Goal: Task Accomplishment & Management: Manage account settings

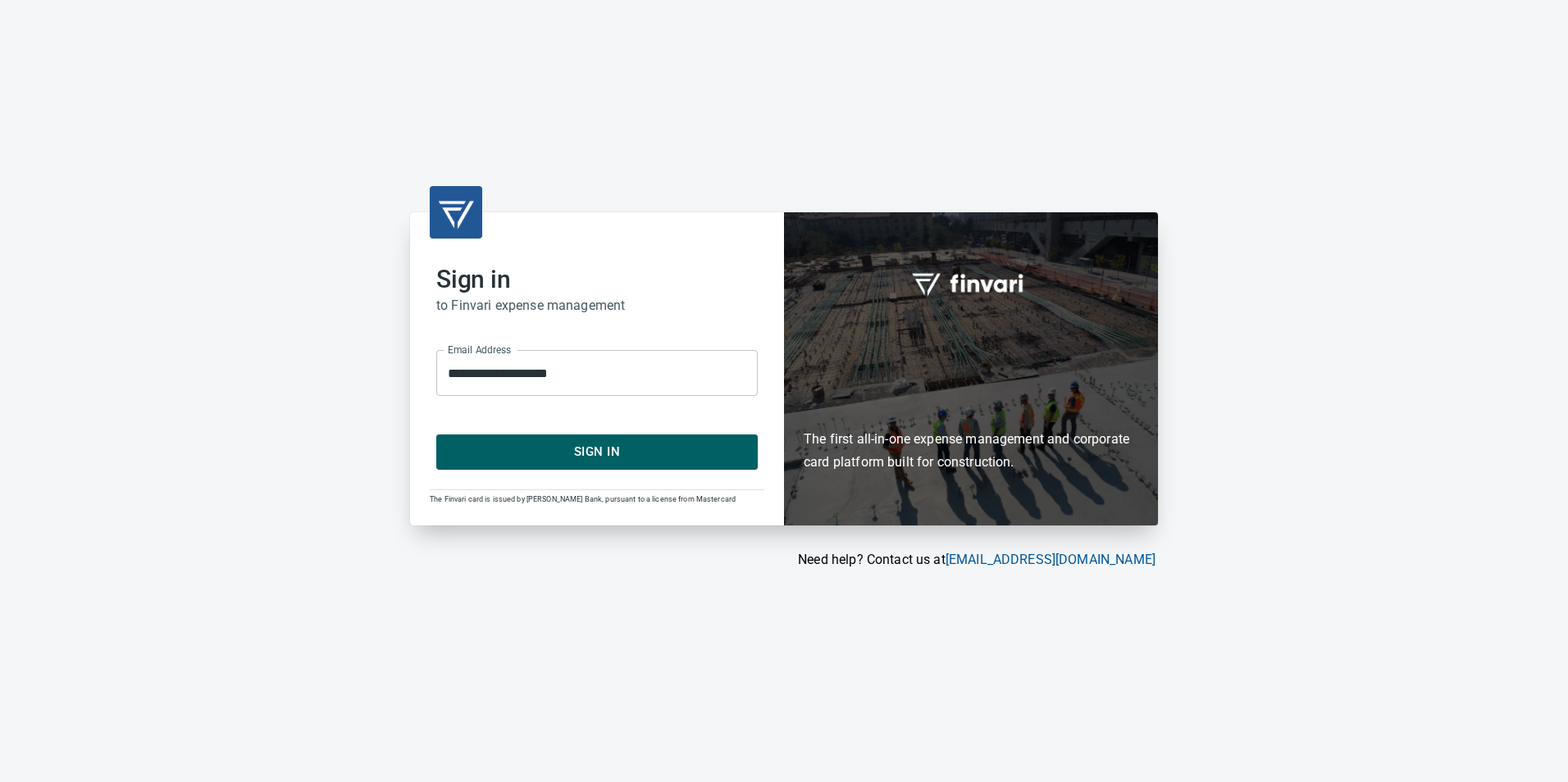
click at [599, 450] on span "Sign In" at bounding box center [597, 451] width 285 height 21
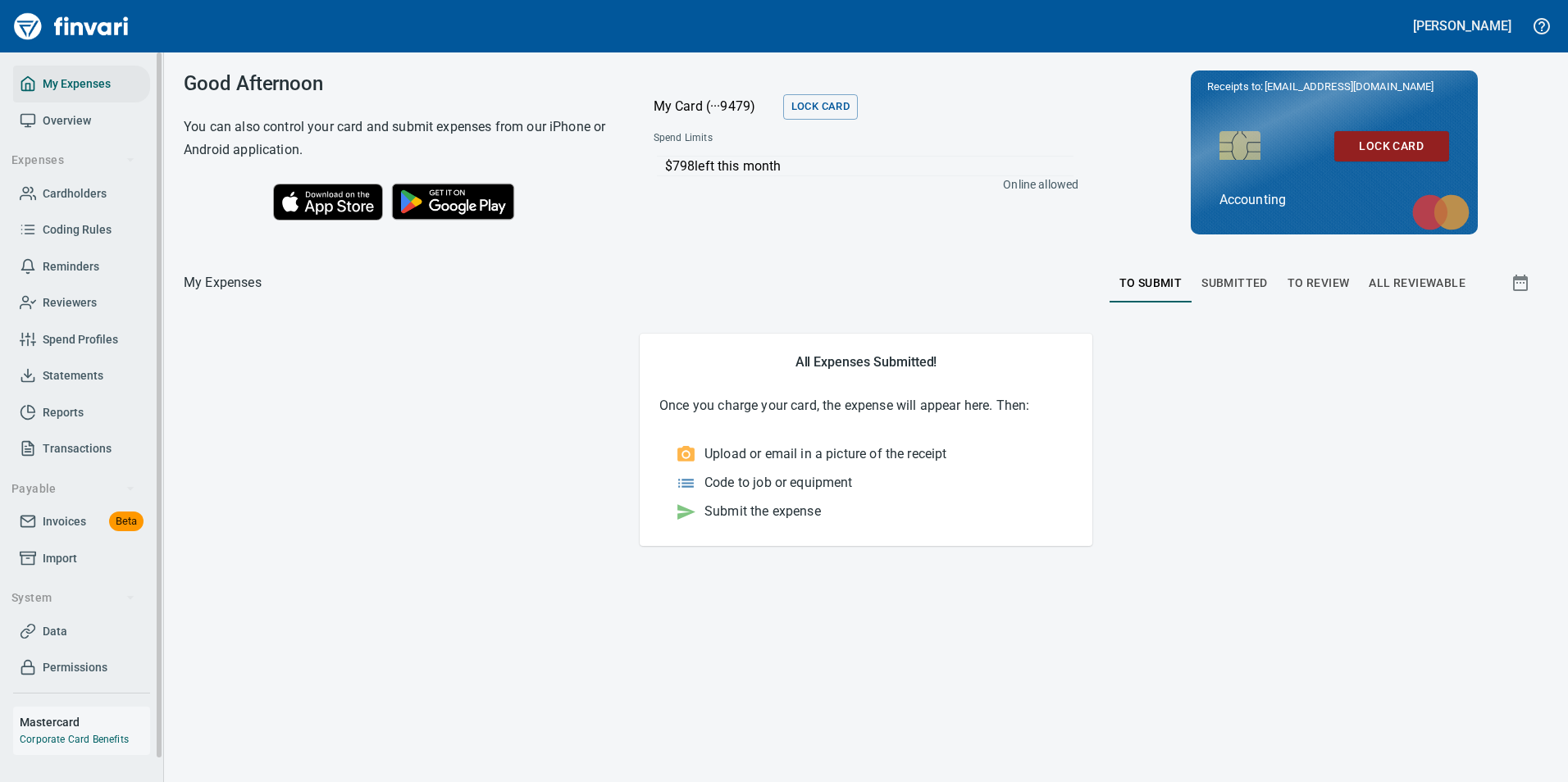
click at [68, 200] on span "Cardholders" at bounding box center [74, 193] width 64 height 20
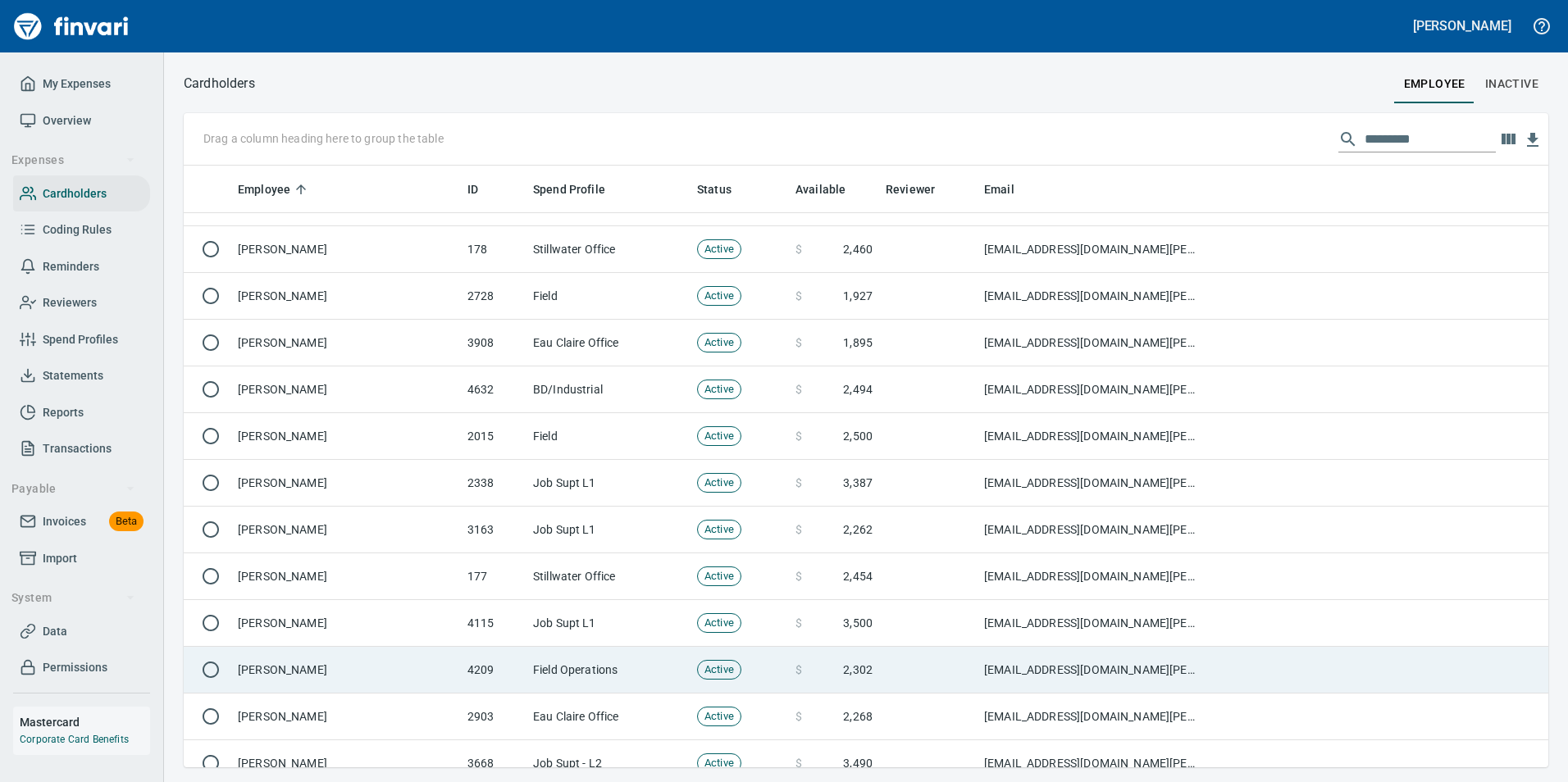
scroll to position [4346, 0]
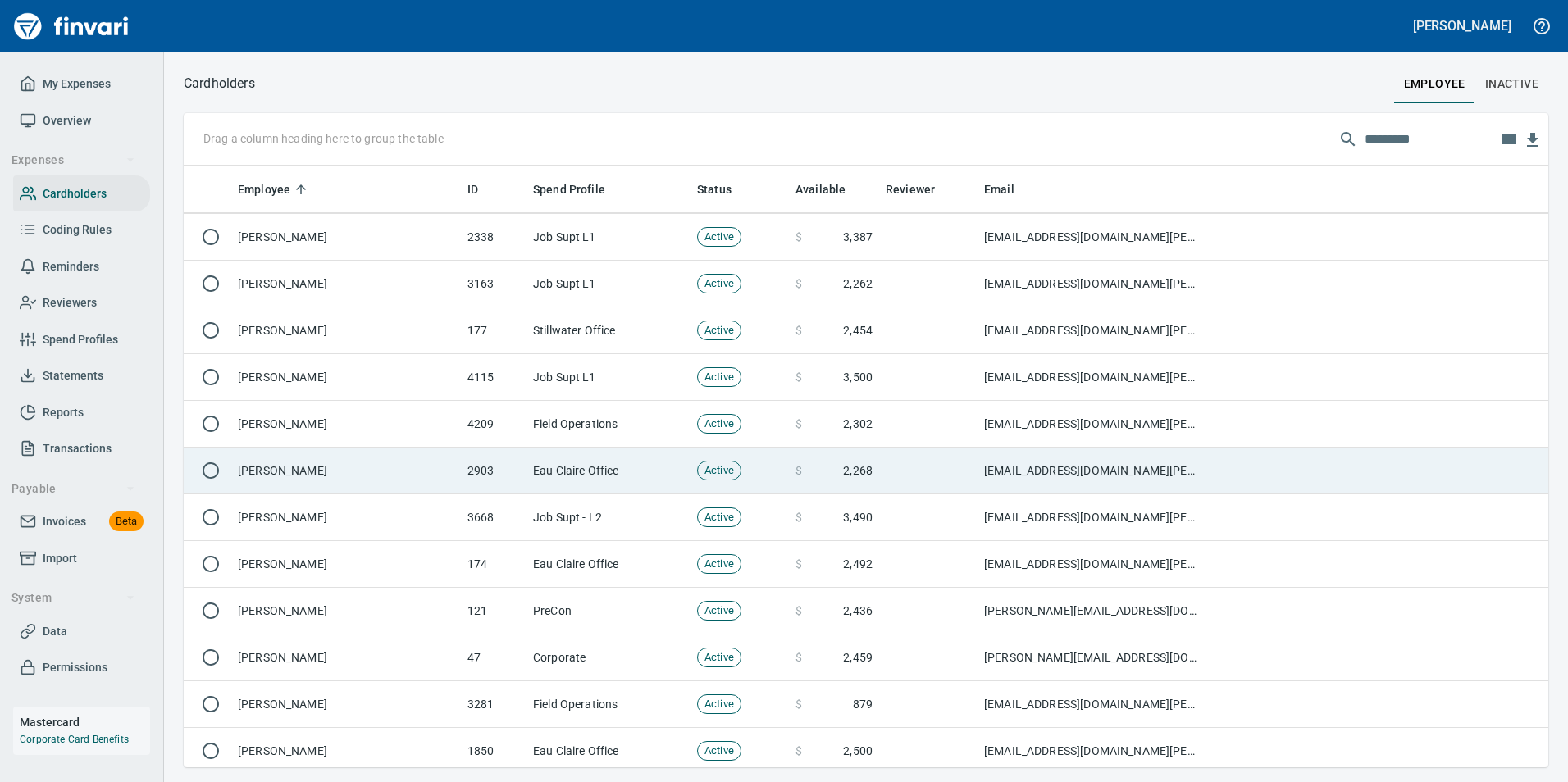
click at [320, 469] on td "[PERSON_NAME]" at bounding box center [346, 471] width 229 height 46
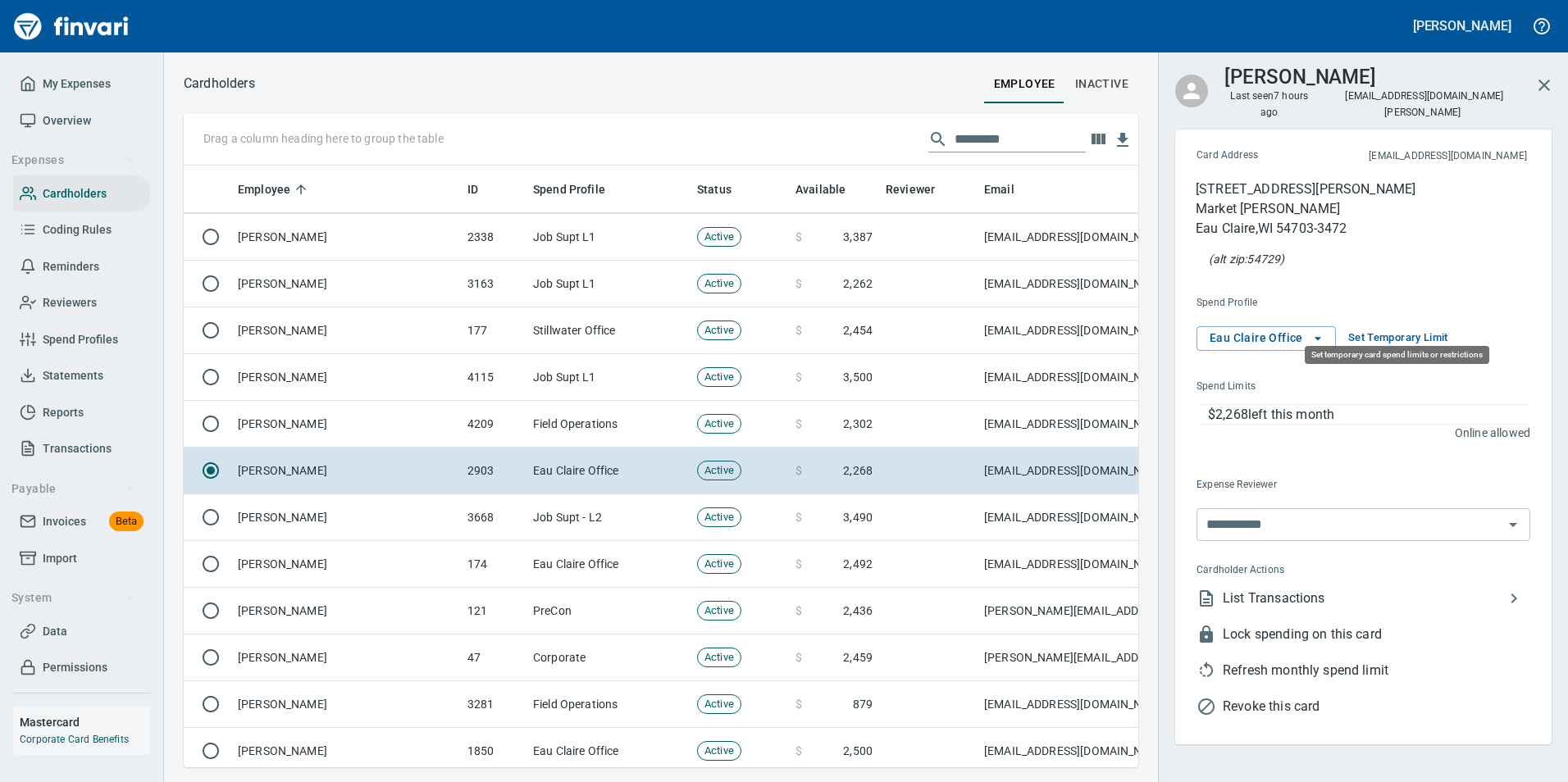
scroll to position [577, 930]
click at [1401, 329] on span "Set Temporary Limit" at bounding box center [1398, 339] width 100 height 19
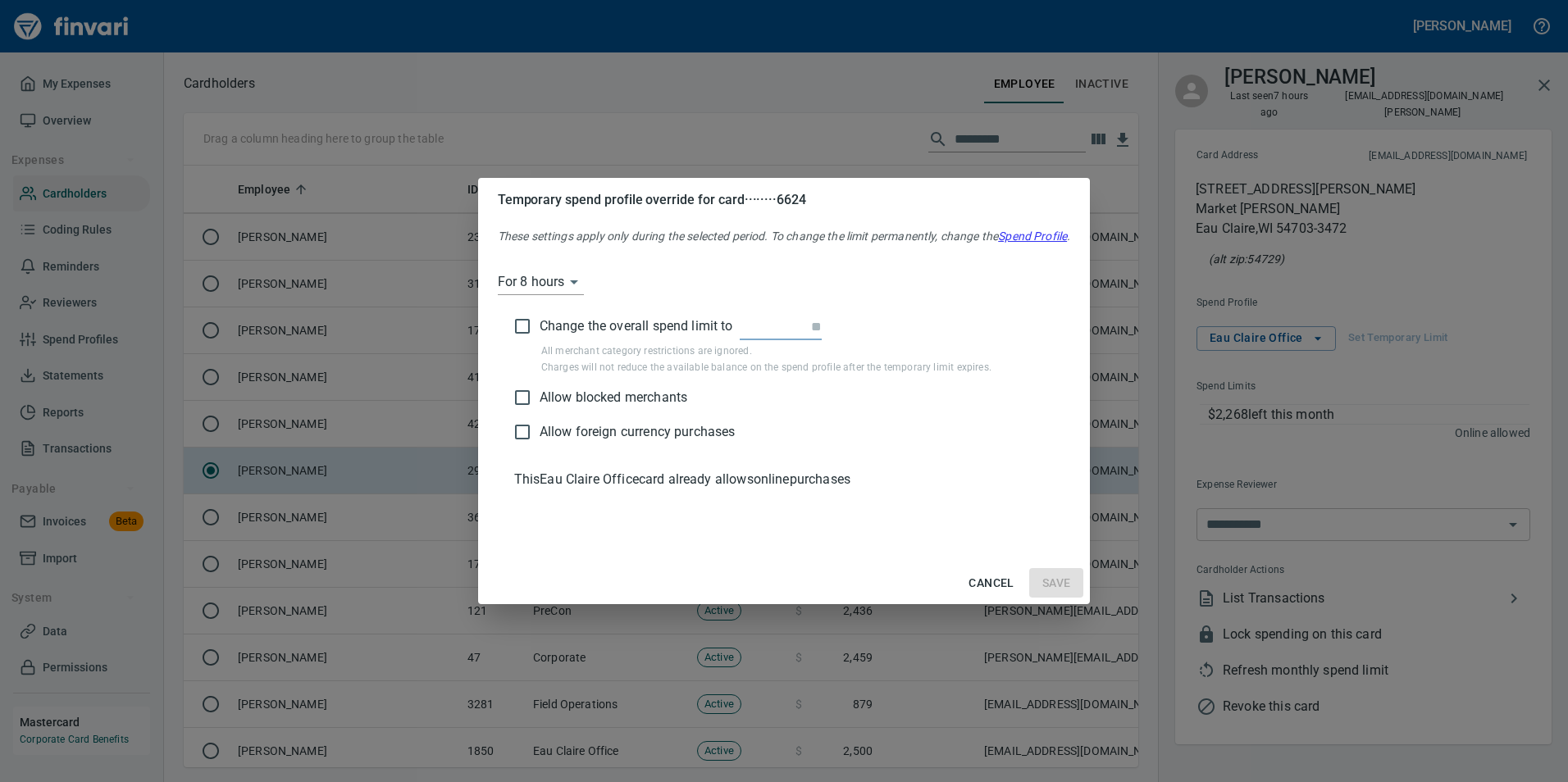
drag, startPoint x: 784, startPoint y: 325, endPoint x: 923, endPoint y: 333, distance: 139.2
click at [923, 333] on div "Change the overall spend limit to" at bounding box center [785, 327] width 541 height 32
type input "******"
click at [1080, 579] on button "Save" at bounding box center [1056, 583] width 55 height 31
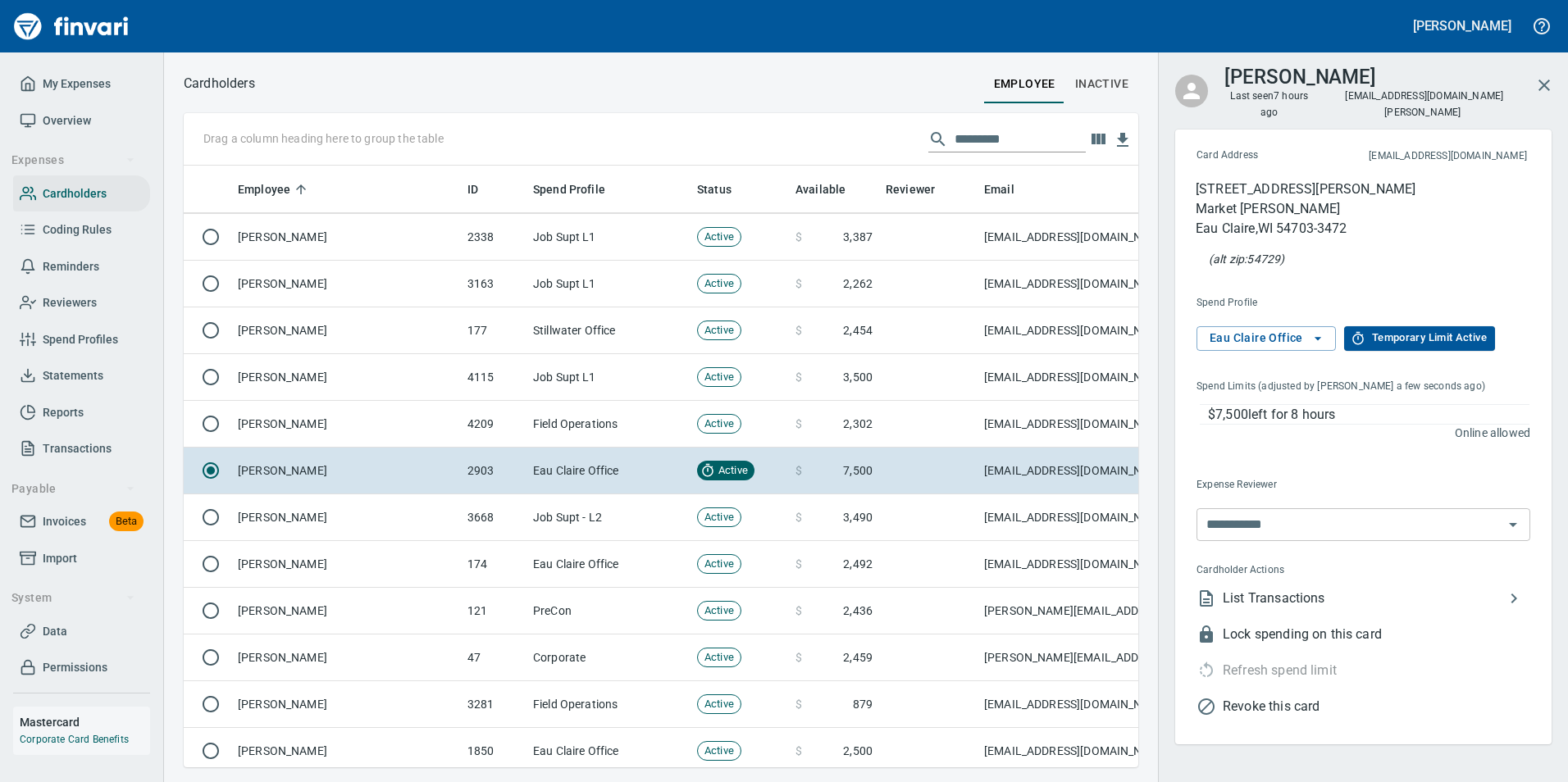
click at [1354, 405] on p "$7,500 left for 8 hours" at bounding box center [1368, 415] width 321 height 19
drag, startPoint x: 1354, startPoint y: 400, endPoint x: 1284, endPoint y: 392, distance: 70.5
click at [1284, 405] on p "$7,500 left for 8 hours" at bounding box center [1368, 415] width 321 height 19
click at [1402, 329] on span "Temporary Limit Active" at bounding box center [1420, 339] width 135 height 19
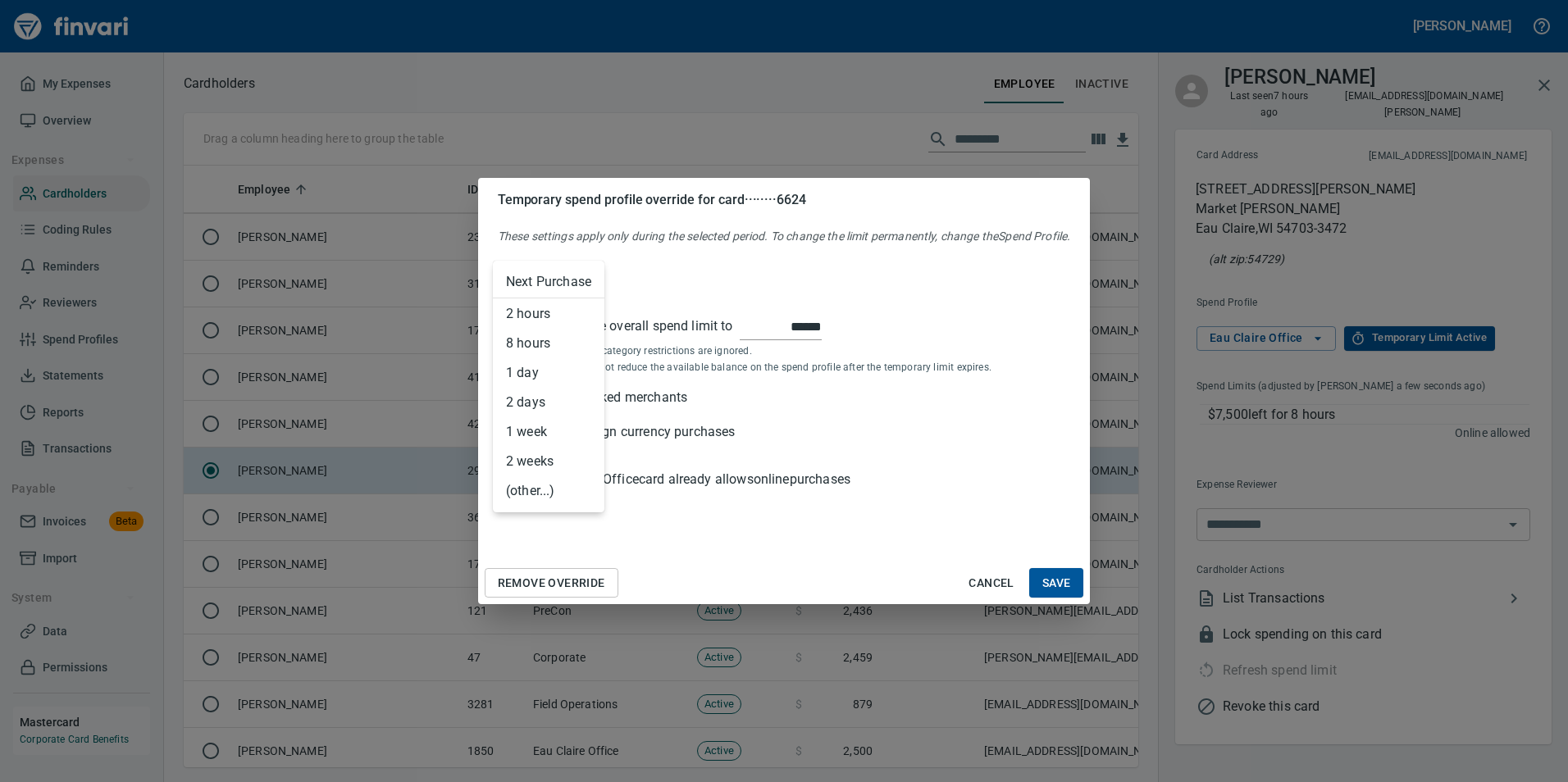
click at [573, 284] on body "[PERSON_NAME] My Expenses Overview Expenses Cardholders Coding Rules Reminders …" at bounding box center [784, 391] width 1568 height 782
click at [559, 422] on li "1 week" at bounding box center [548, 432] width 111 height 30
type input "*****"
click at [1057, 576] on span "Save" at bounding box center [1056, 583] width 29 height 20
